Goal: Task Accomplishment & Management: Manage account settings

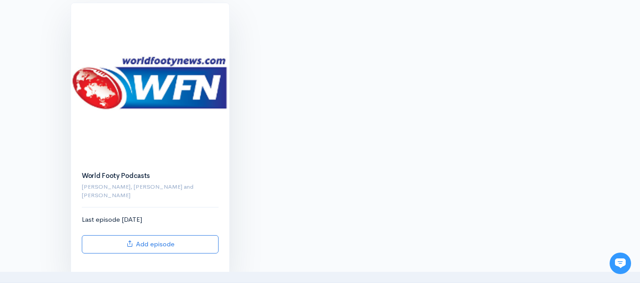
scroll to position [101, 0]
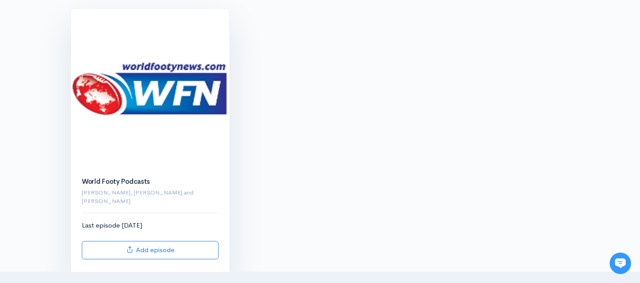
click at [153, 107] on img at bounding box center [150, 88] width 158 height 158
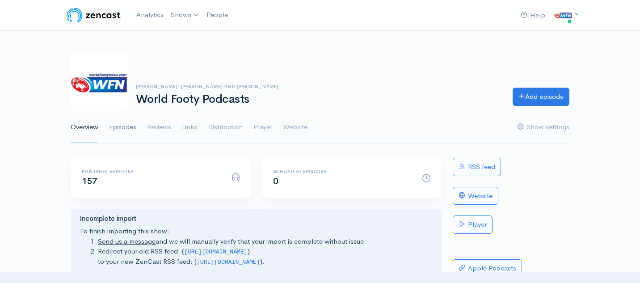
click at [122, 129] on link "Episodes" at bounding box center [122, 127] width 27 height 32
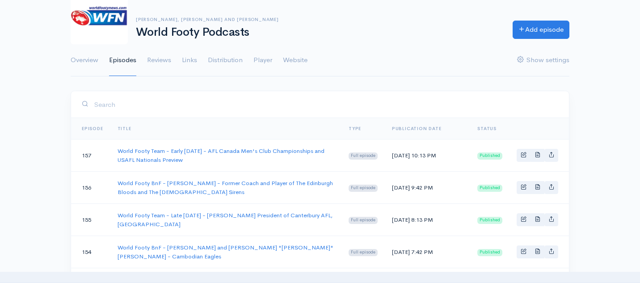
scroll to position [67, 0]
click at [170, 184] on link "World Footy BnF - [PERSON_NAME] - Former Coach and Player of The Edinburgh Bloo…" at bounding box center [224, 187] width 215 height 17
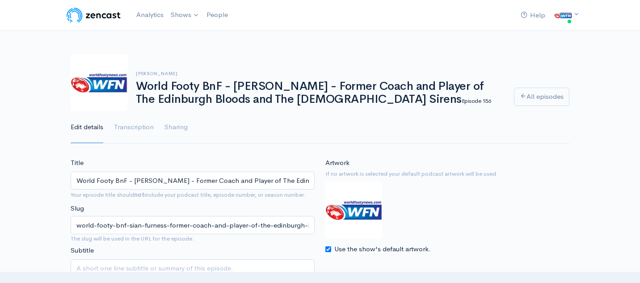
scroll to position [0, 90]
drag, startPoint x: 76, startPoint y: 179, endPoint x: 360, endPoint y: 186, distance: 284.2
click at [360, 186] on div "Title World Footy BnF - [PERSON_NAME] - Former Coach and Player of The Edinburg…" at bounding box center [319, 231] width 509 height 146
